Goal: Information Seeking & Learning: Learn about a topic

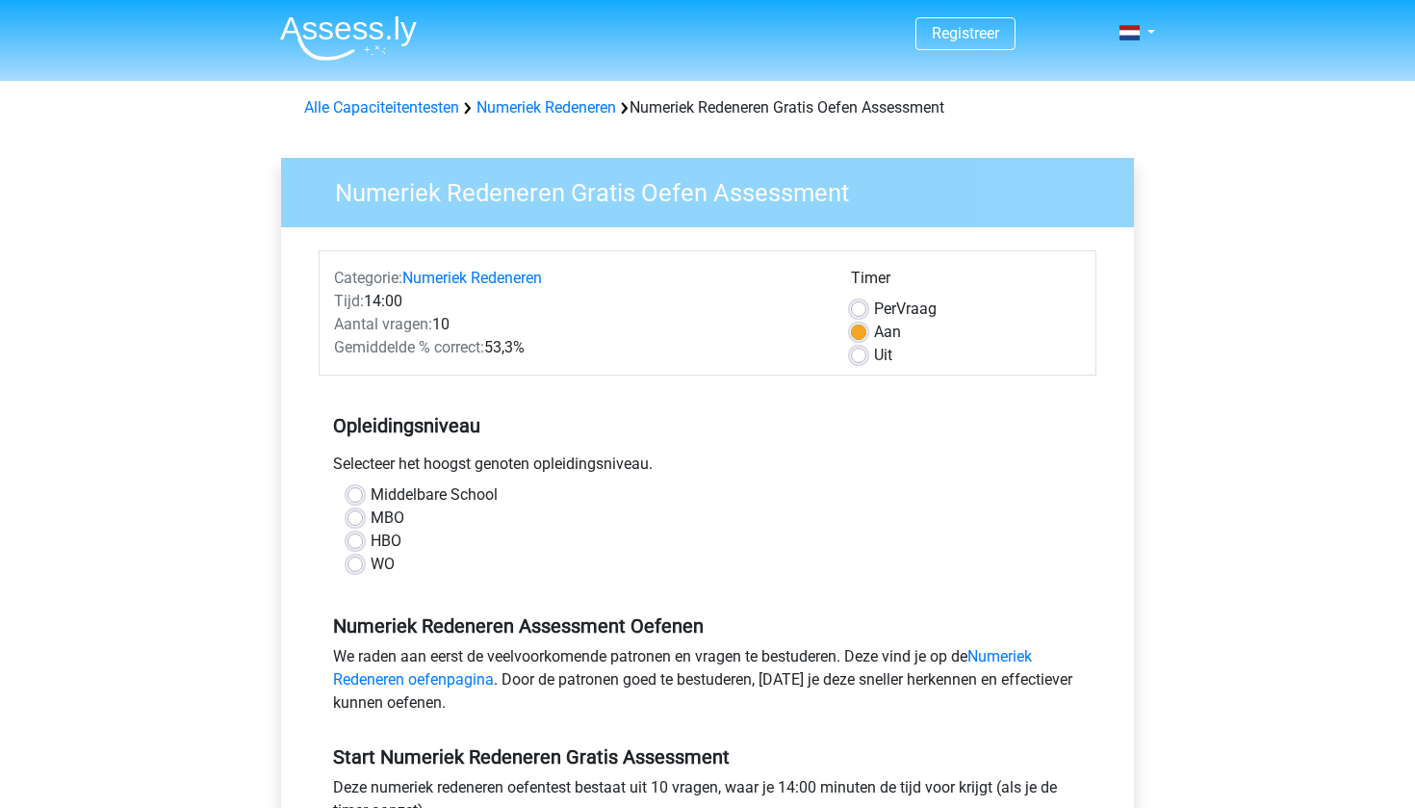
scroll to position [5, 0]
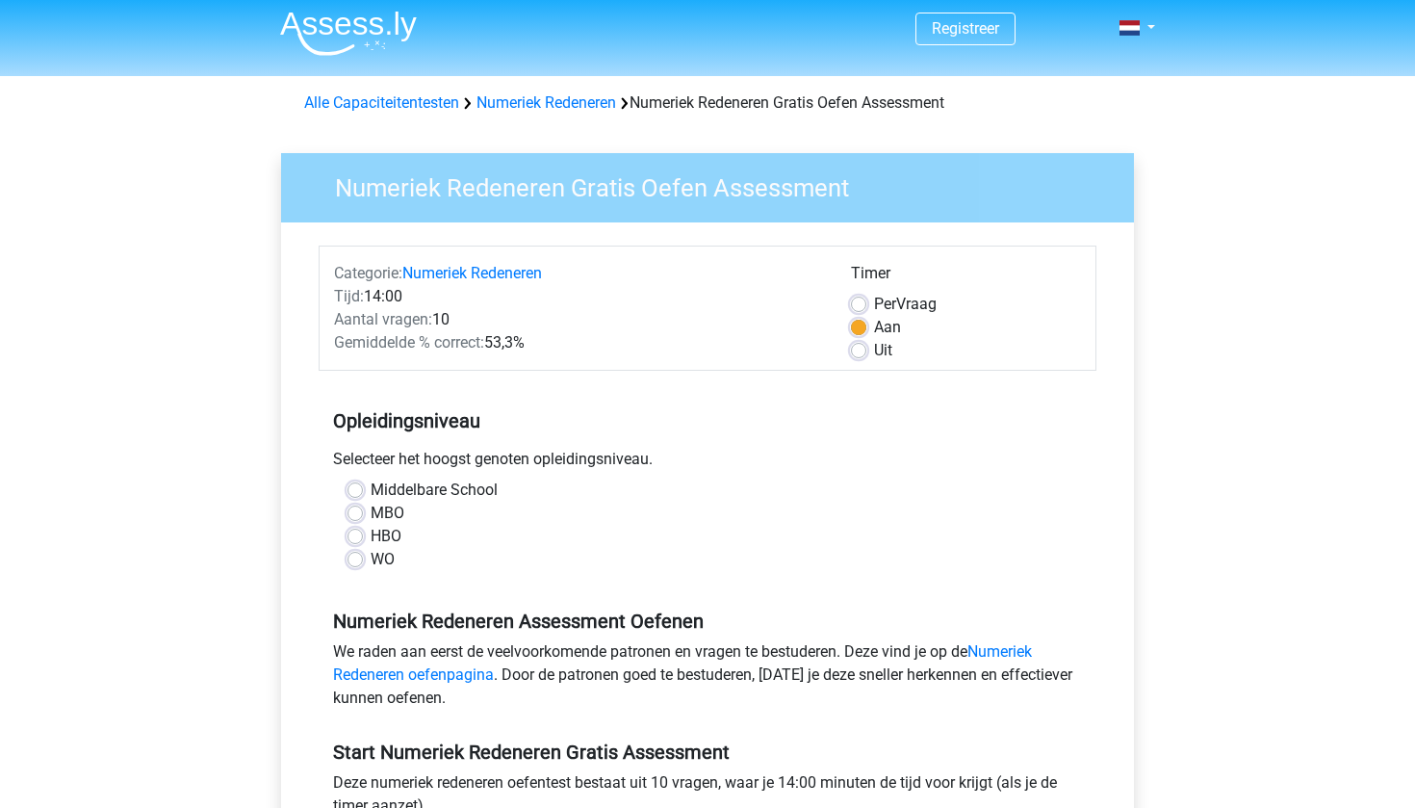
click at [371, 492] on label "Middelbare School" at bounding box center [434, 489] width 127 height 23
click at [355, 492] on input "Middelbare School" at bounding box center [355, 487] width 15 height 19
radio input "true"
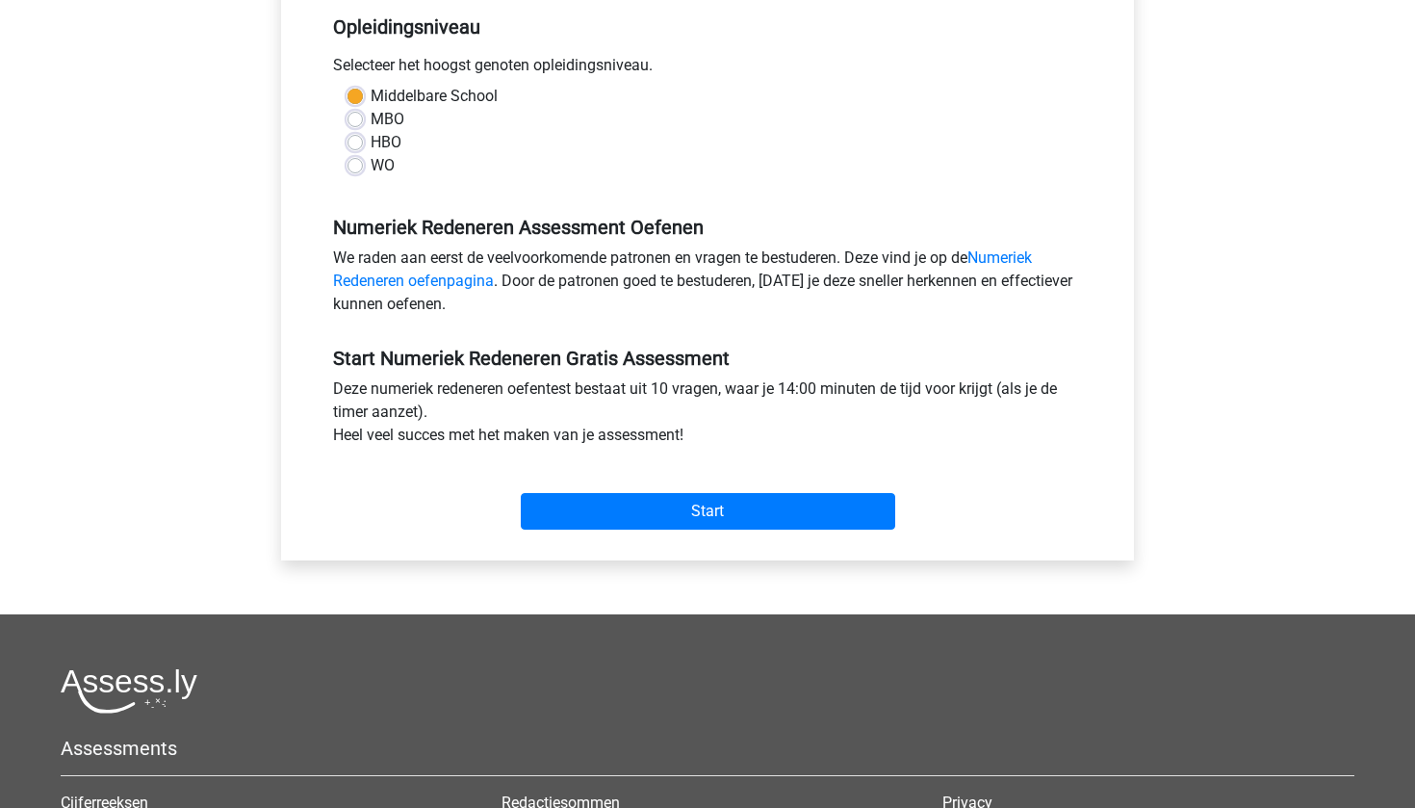
scroll to position [421, 0]
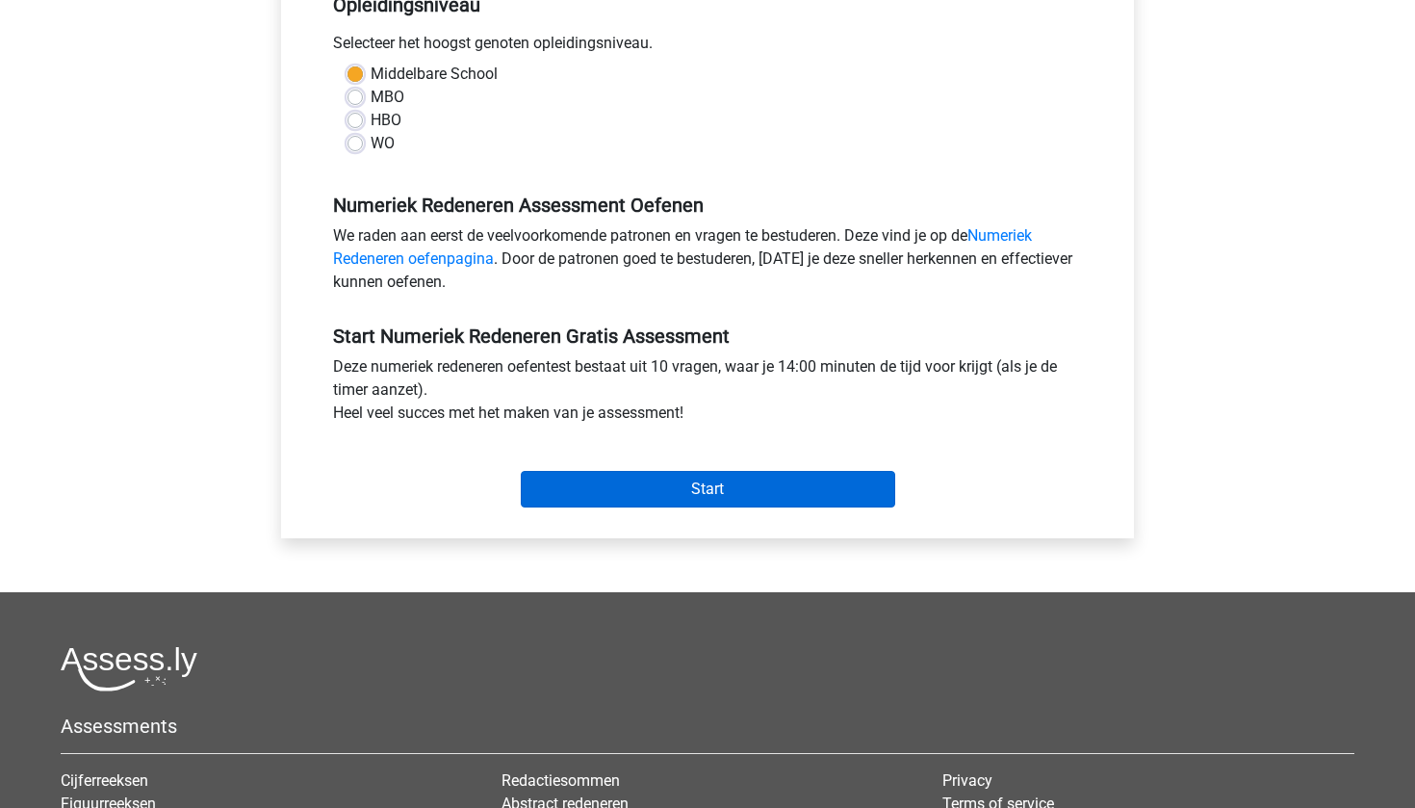
click at [743, 498] on input "Start" at bounding box center [708, 489] width 374 height 37
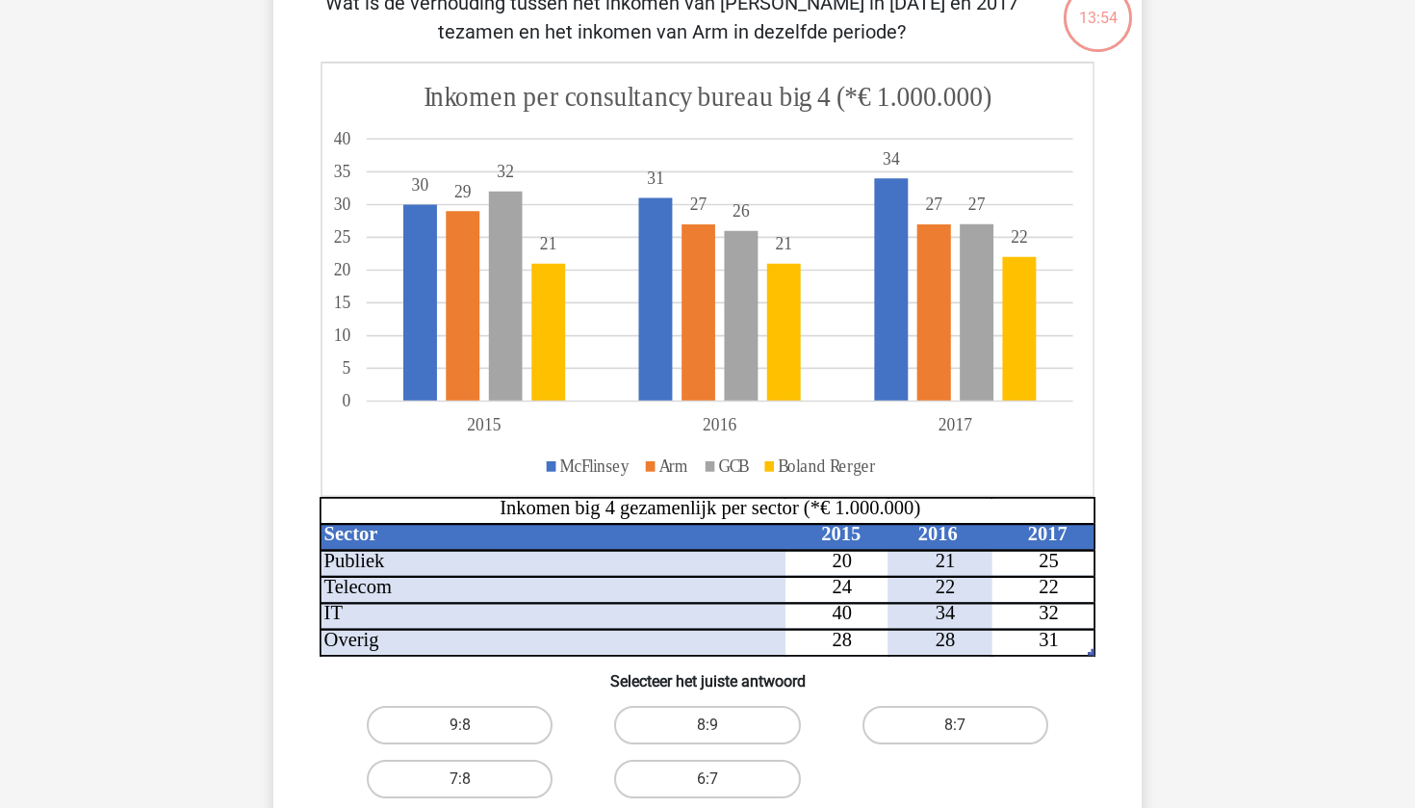
scroll to position [159, 0]
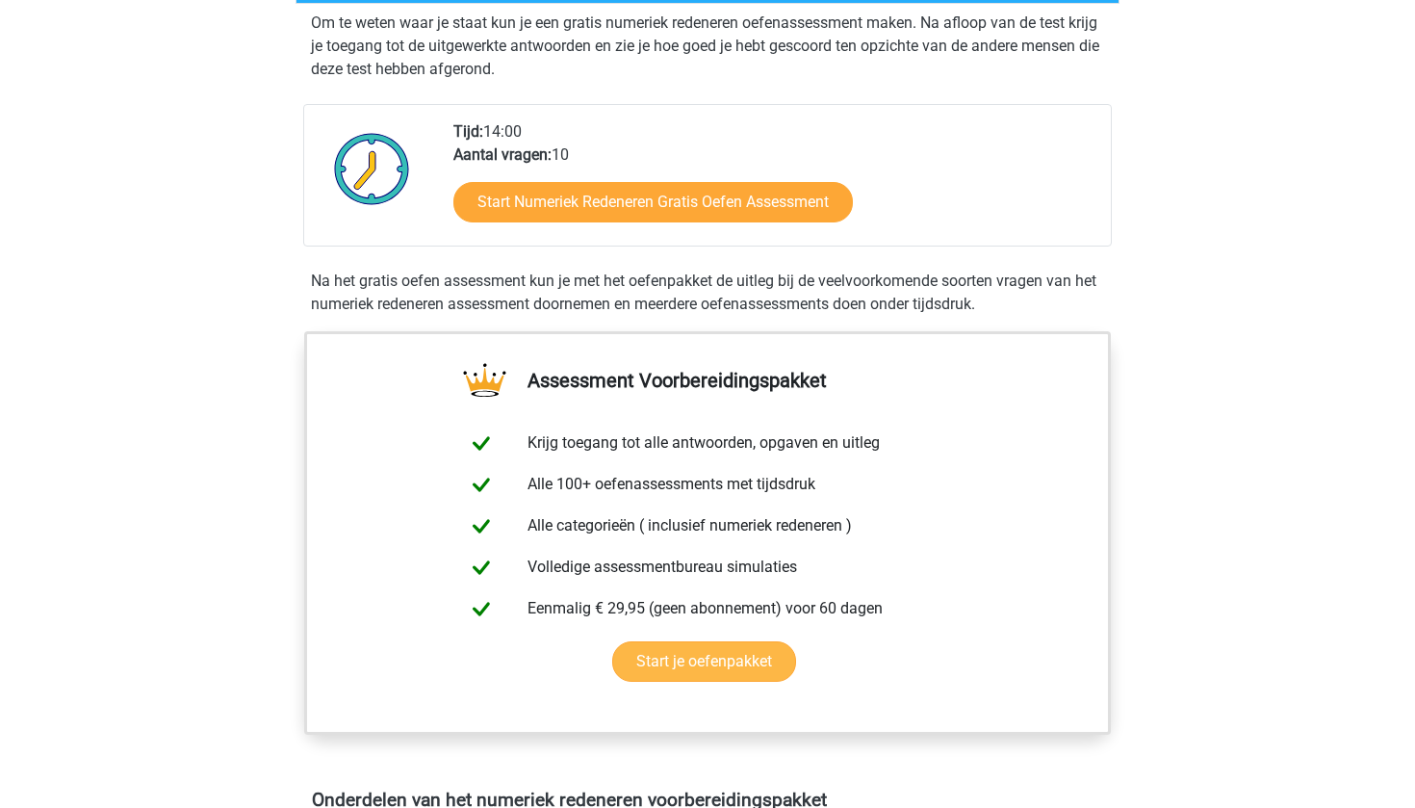
scroll to position [438, 0]
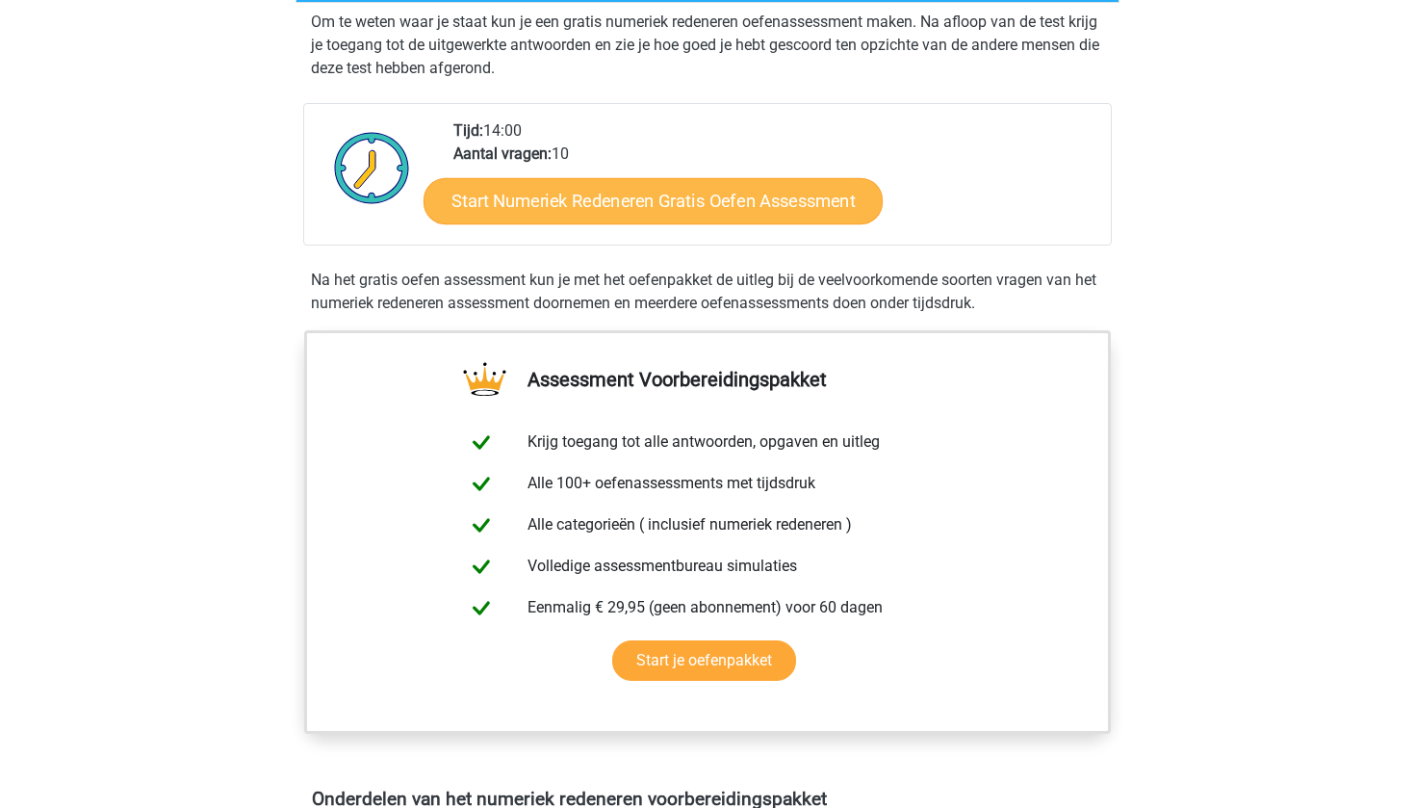
click at [537, 213] on link "Start Numeriek Redeneren Gratis Oefen Assessment" at bounding box center [653, 200] width 459 height 46
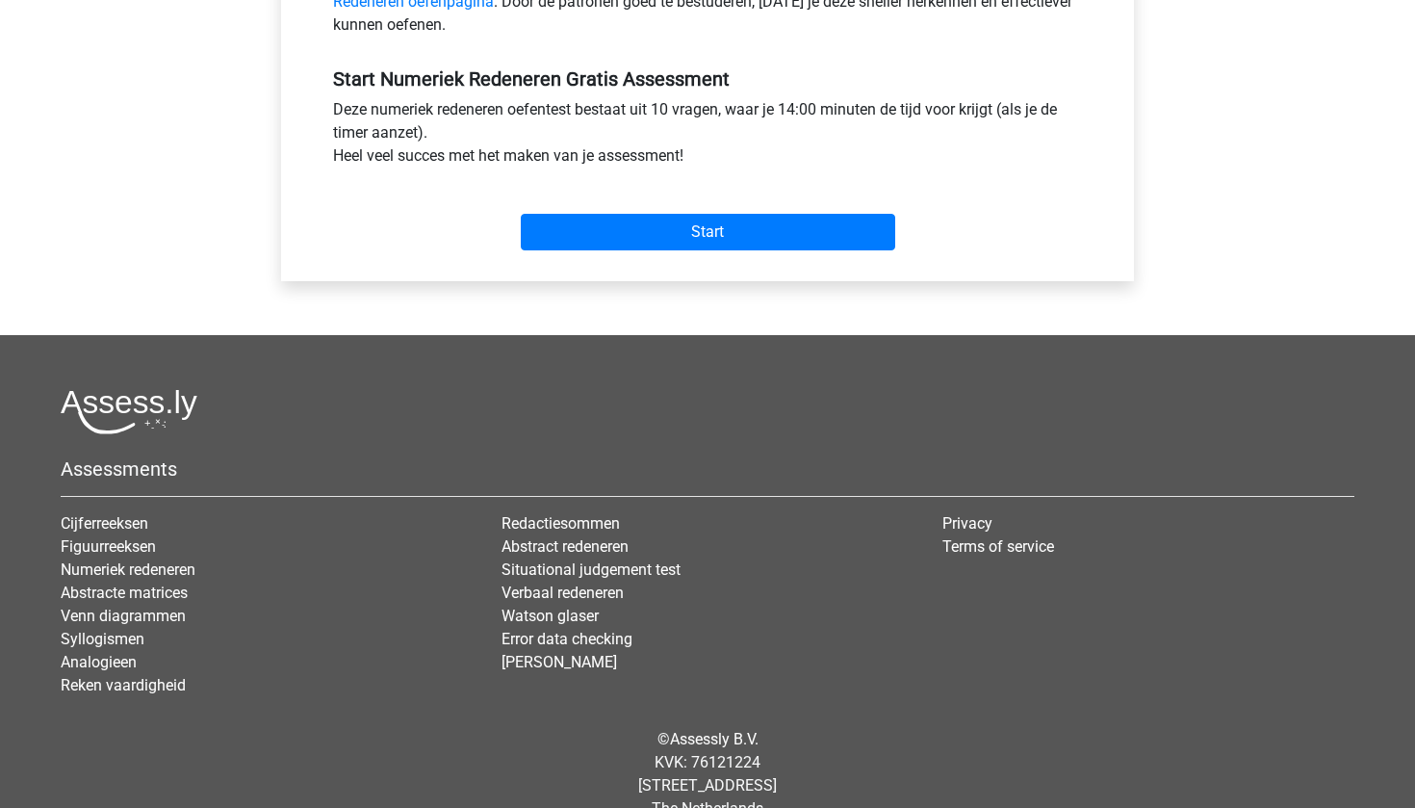
scroll to position [683, 0]
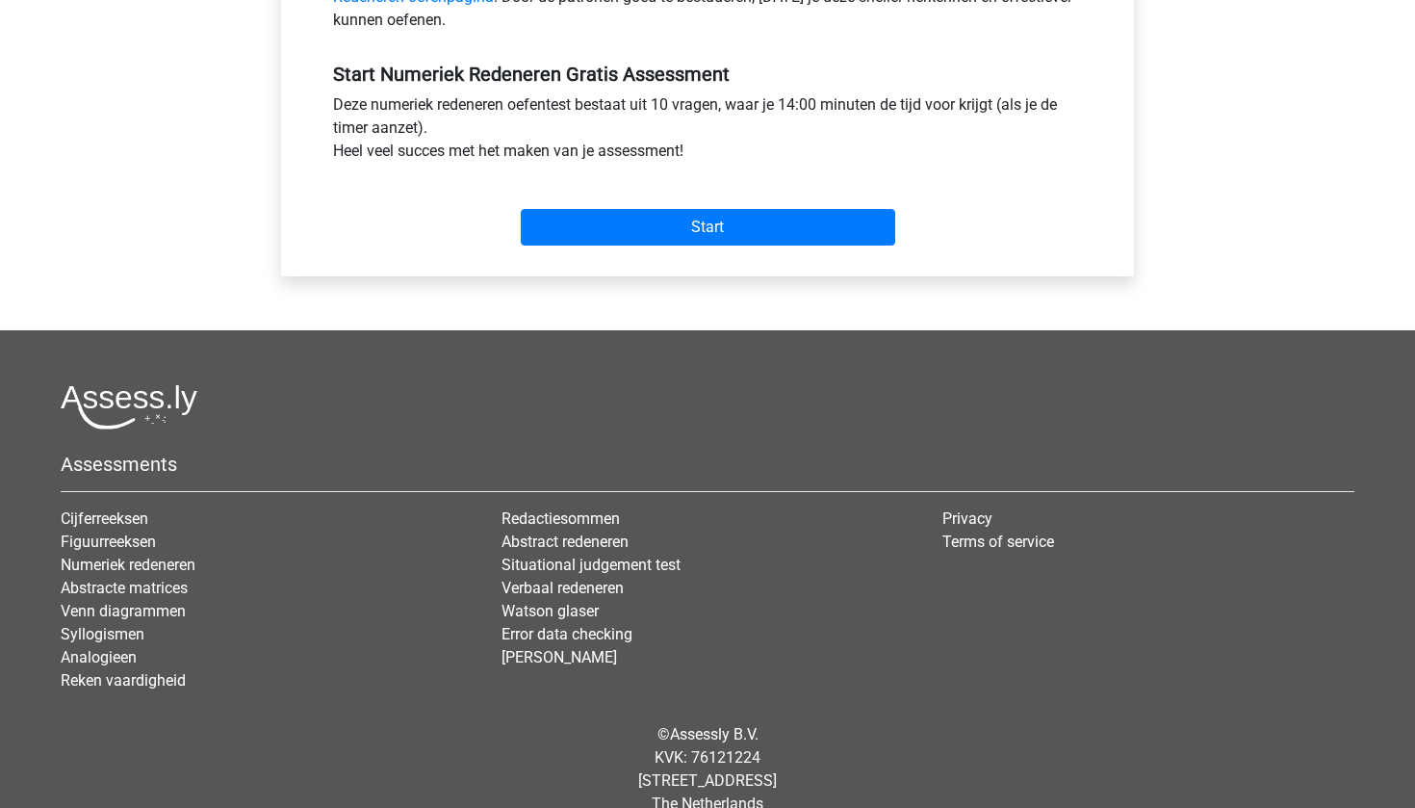
click at [683, 201] on div "Start" at bounding box center [708, 211] width 778 height 67
click at [679, 224] on input "Start" at bounding box center [708, 227] width 374 height 37
